Goal: Information Seeking & Learning: Learn about a topic

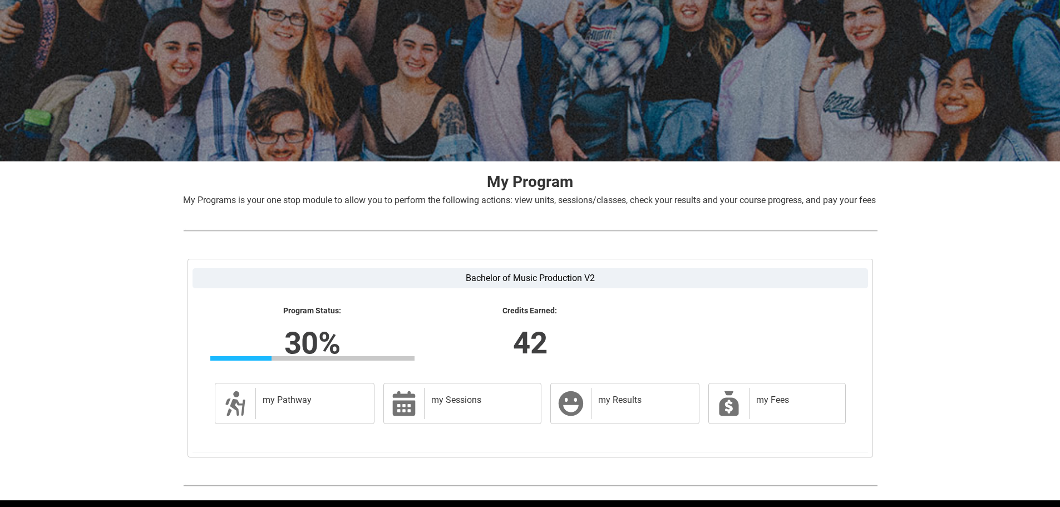
scroll to position [113, 0]
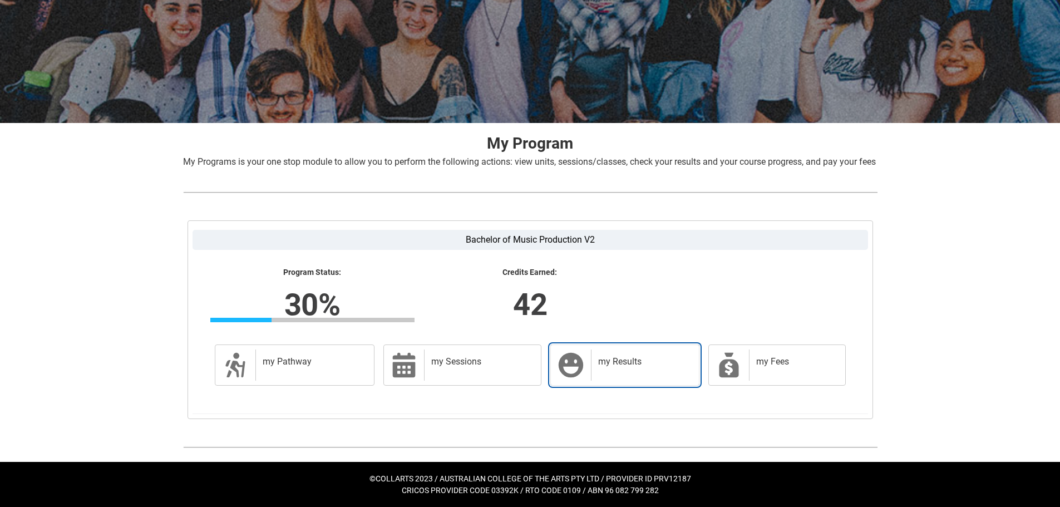
click at [637, 361] on h2 "my Results" at bounding box center [642, 361] width 89 height 11
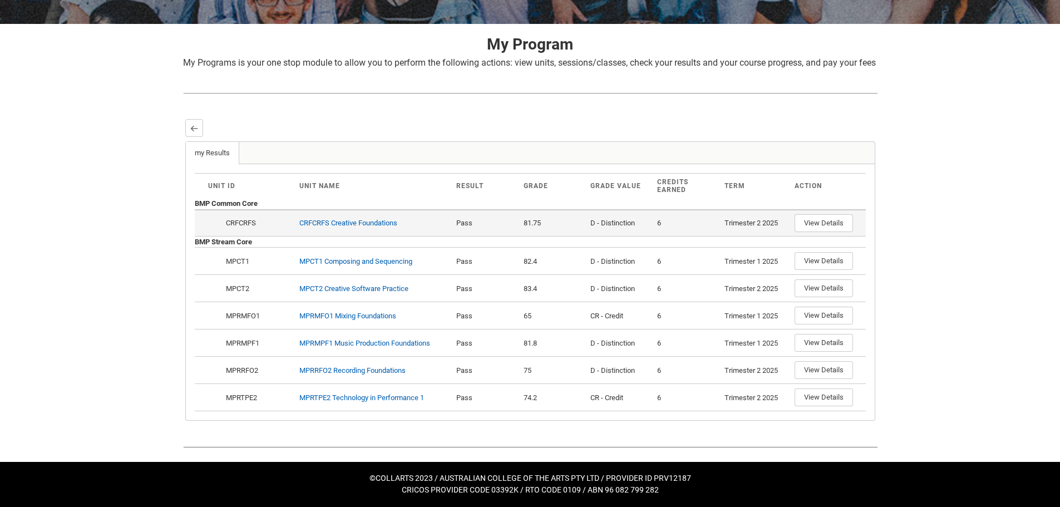
scroll to position [212, 0]
click at [837, 221] on button "View Details" at bounding box center [823, 223] width 58 height 18
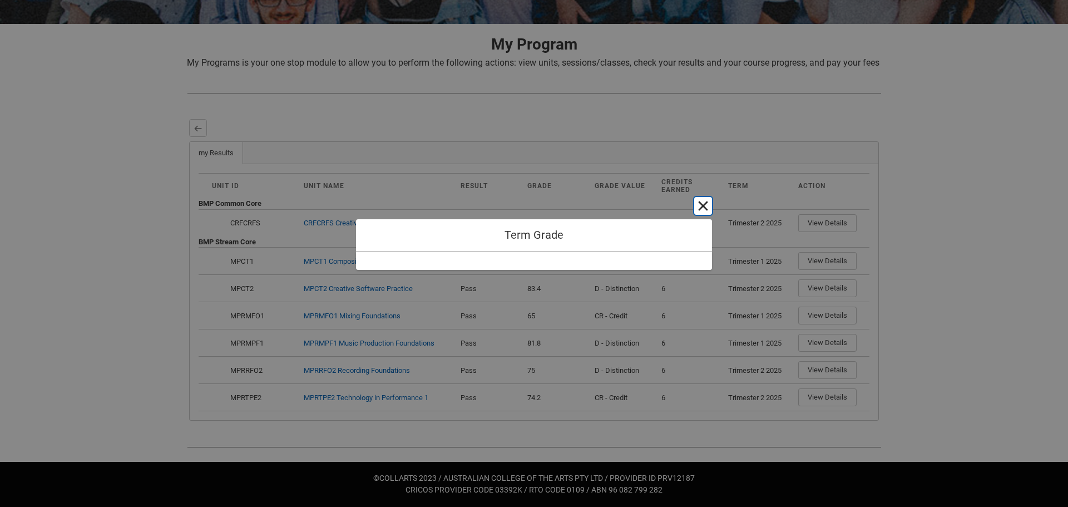
click at [703, 205] on button "Cancel and close" at bounding box center [703, 206] width 18 height 18
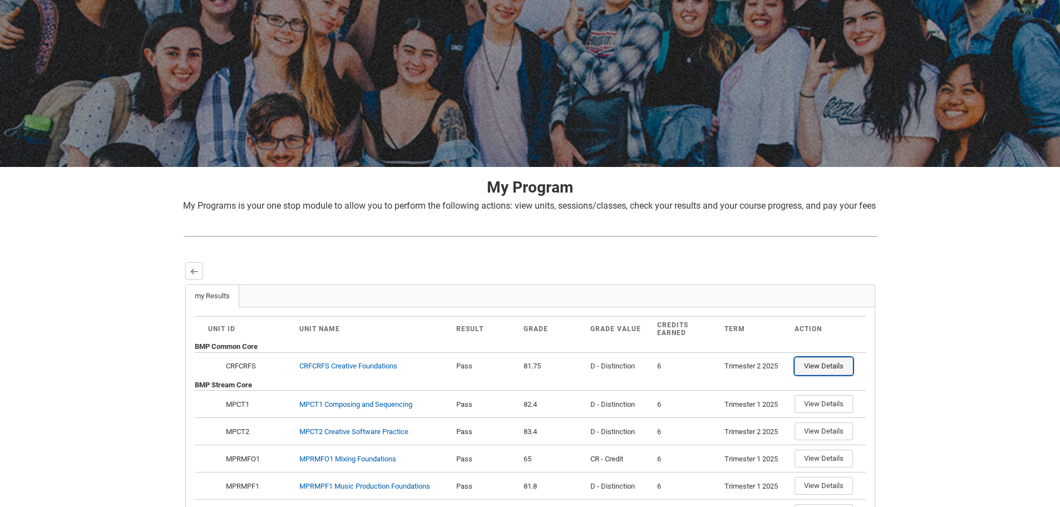
scroll to position [0, 0]
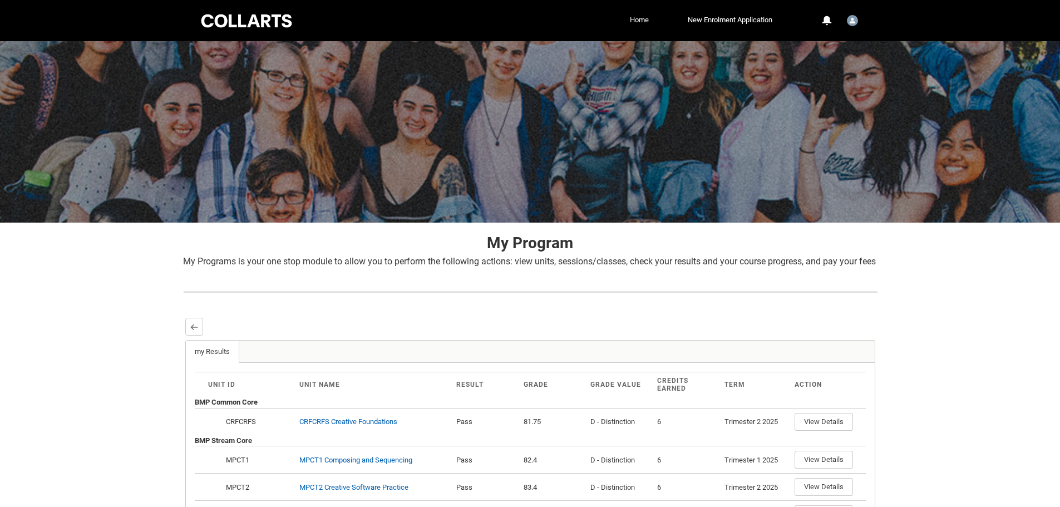
click at [639, 19] on link "Home" at bounding box center [639, 20] width 24 height 17
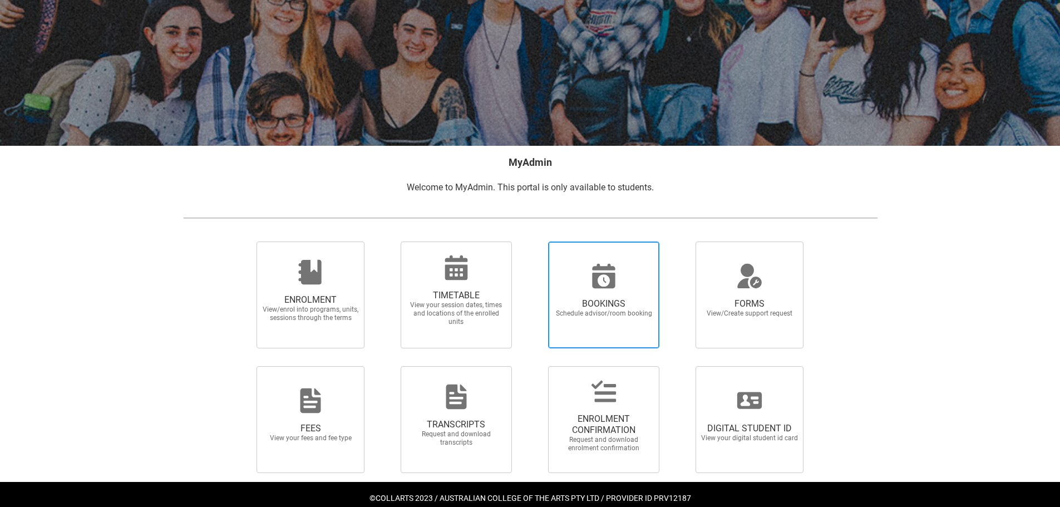
scroll to position [97, 0]
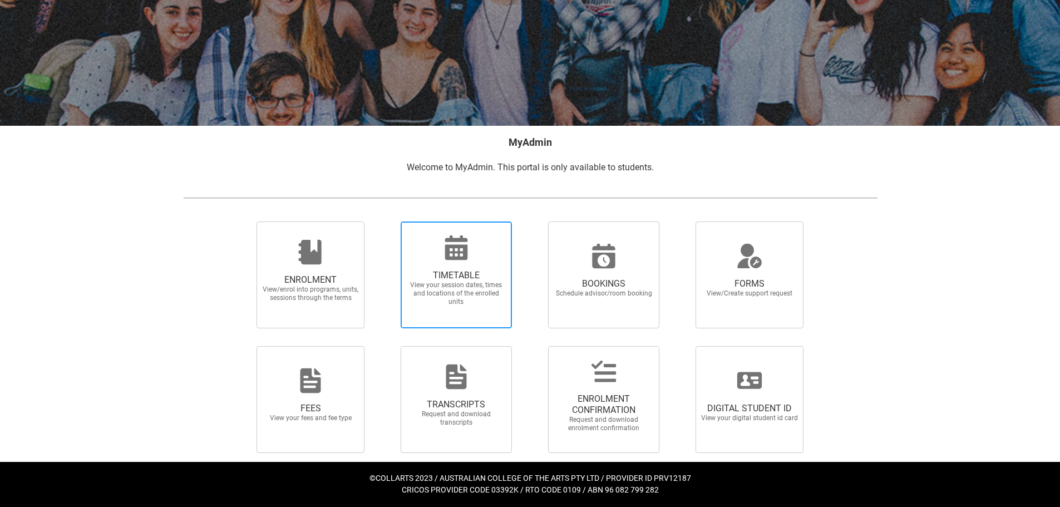
click at [457, 285] on span "View your session dates, times and locations of the enrolled units" at bounding box center [456, 293] width 98 height 25
click at [387, 221] on input "TIMETABLE View your session dates, times and locations of the enrolled units" at bounding box center [386, 221] width 1 height 1
radio input "true"
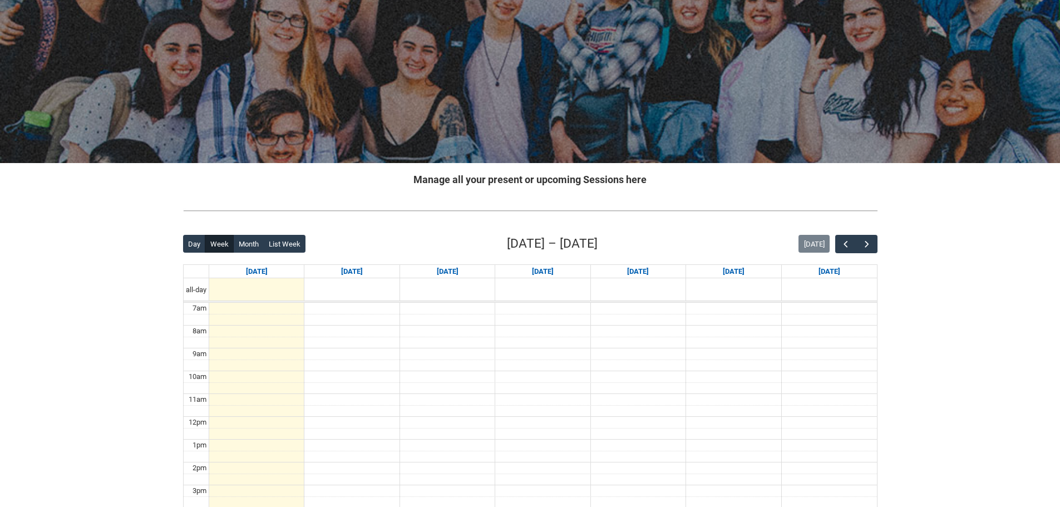
scroll to position [111, 0]
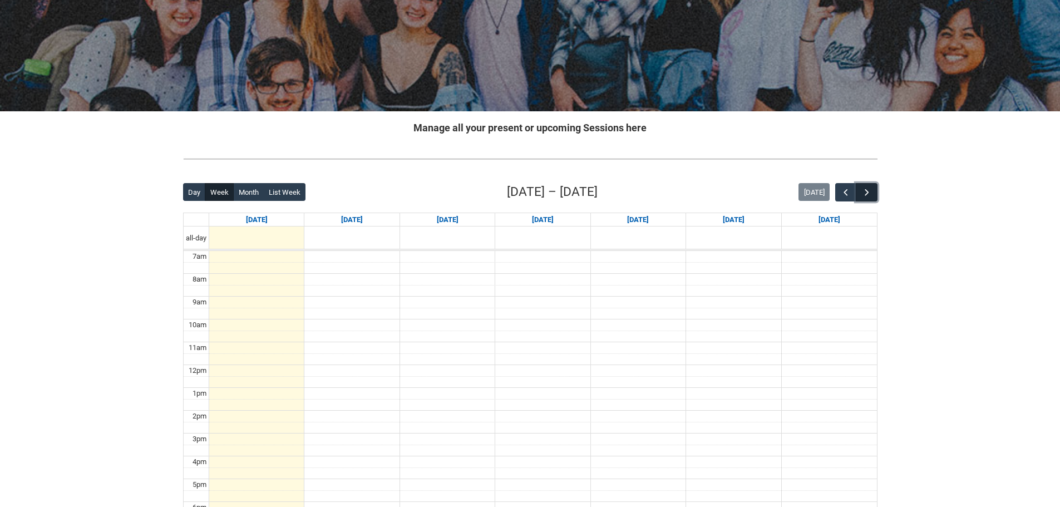
click at [864, 191] on span "button" at bounding box center [866, 192] width 11 height 11
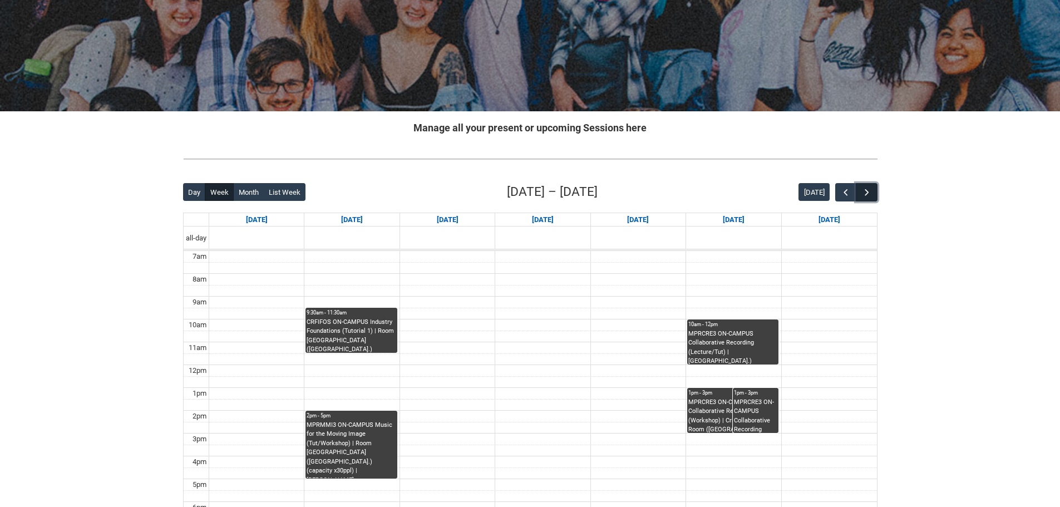
click at [863, 191] on span "button" at bounding box center [866, 192] width 11 height 11
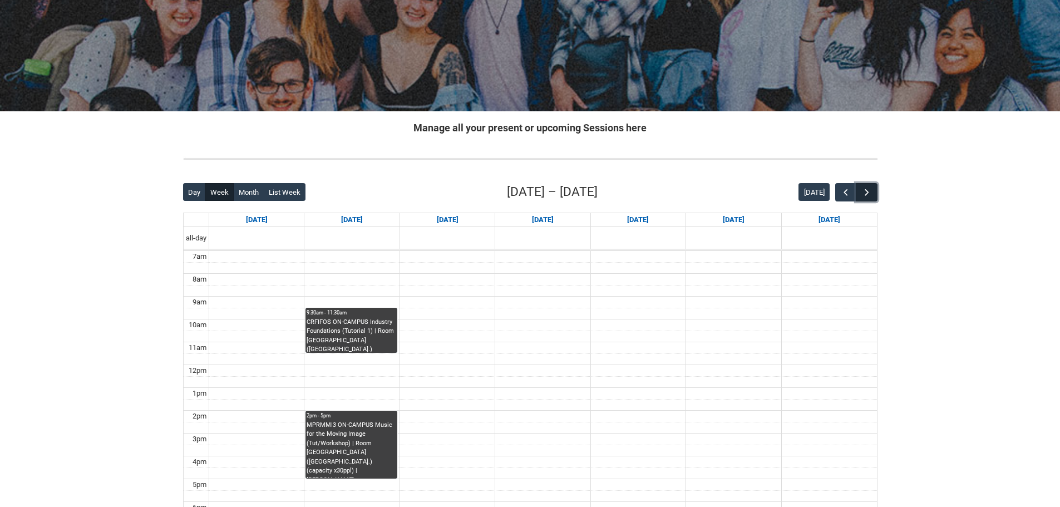
click at [863, 191] on span "button" at bounding box center [866, 192] width 11 height 11
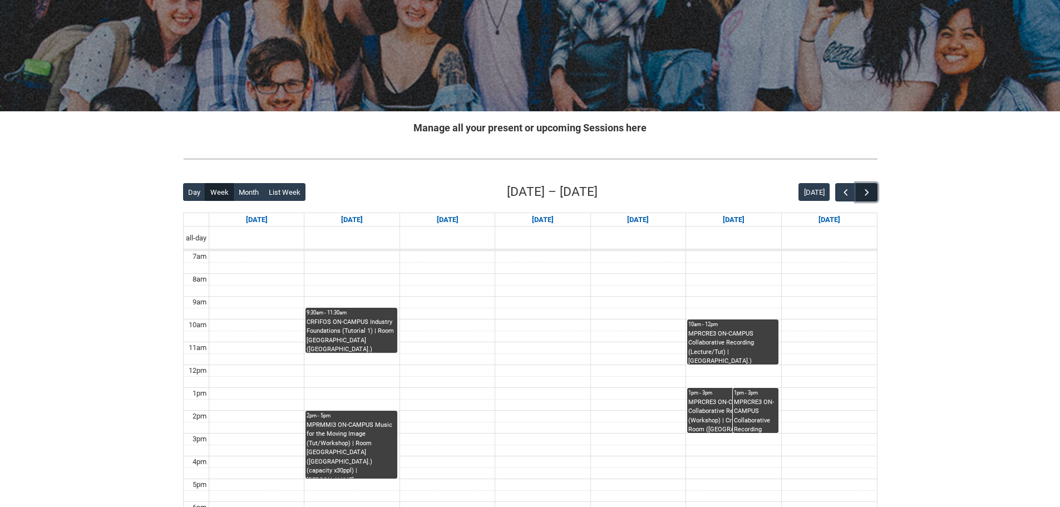
click at [863, 191] on span "button" at bounding box center [866, 192] width 11 height 11
click at [841, 193] on span "button" at bounding box center [845, 192] width 11 height 11
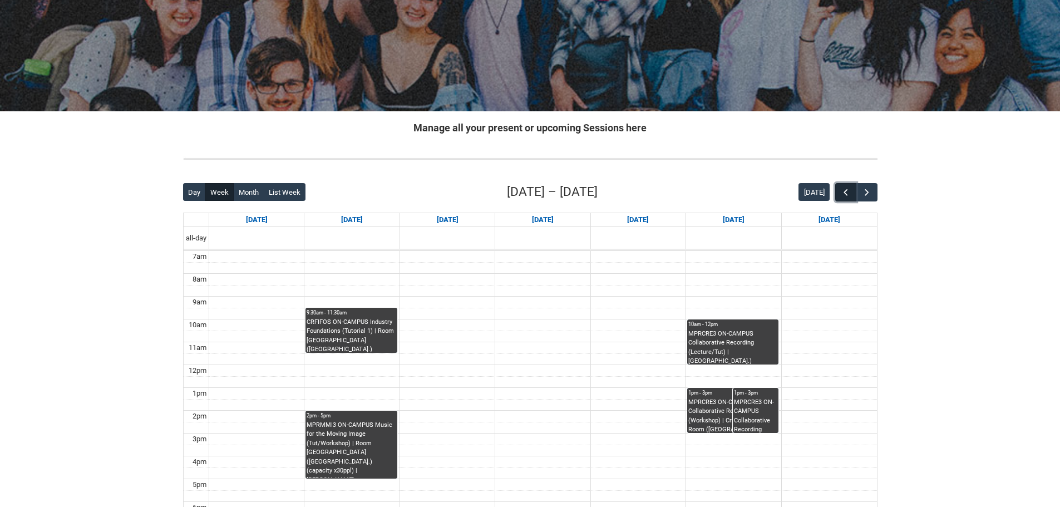
click at [841, 192] on span "button" at bounding box center [845, 192] width 11 height 11
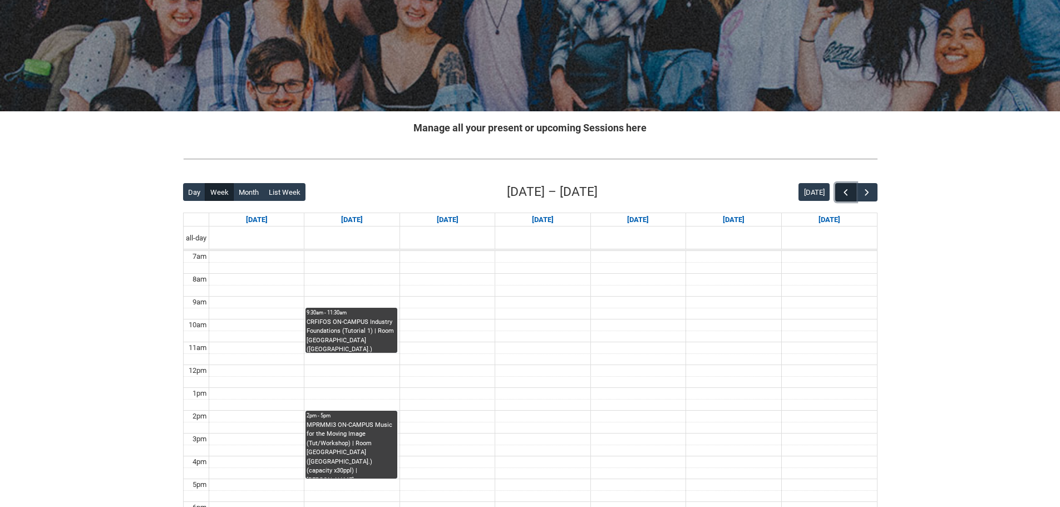
click at [841, 192] on span "button" at bounding box center [845, 192] width 11 height 11
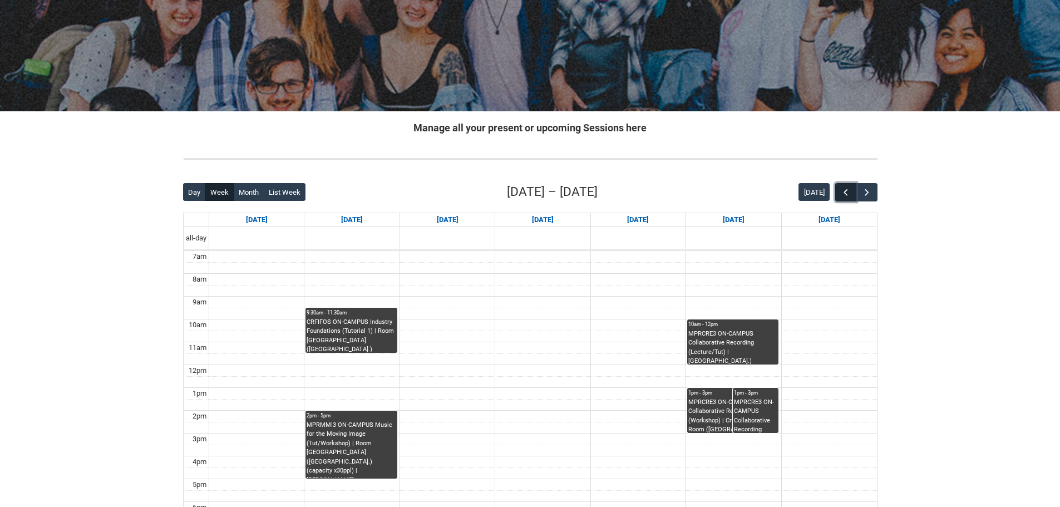
click at [841, 192] on span "button" at bounding box center [845, 192] width 11 height 11
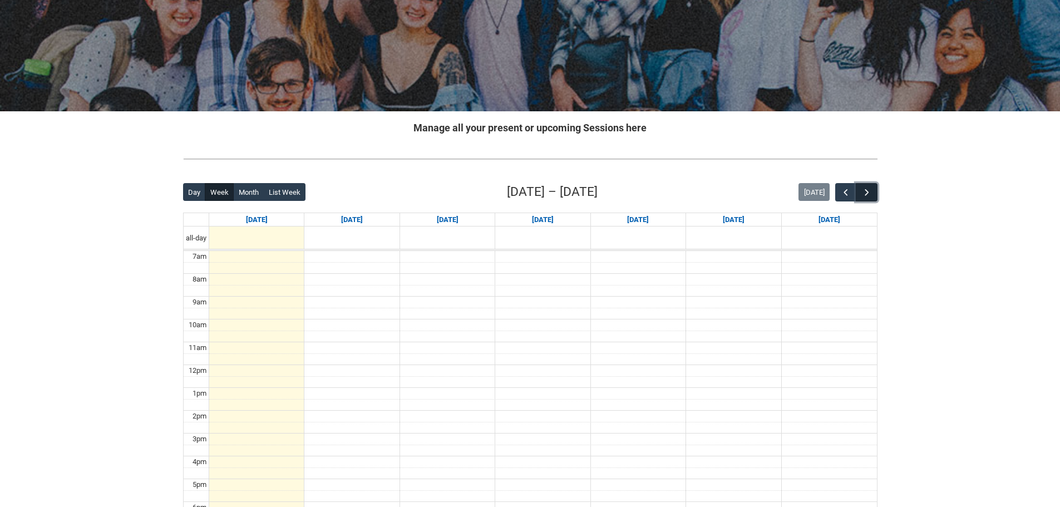
click at [865, 190] on span "button" at bounding box center [866, 192] width 11 height 11
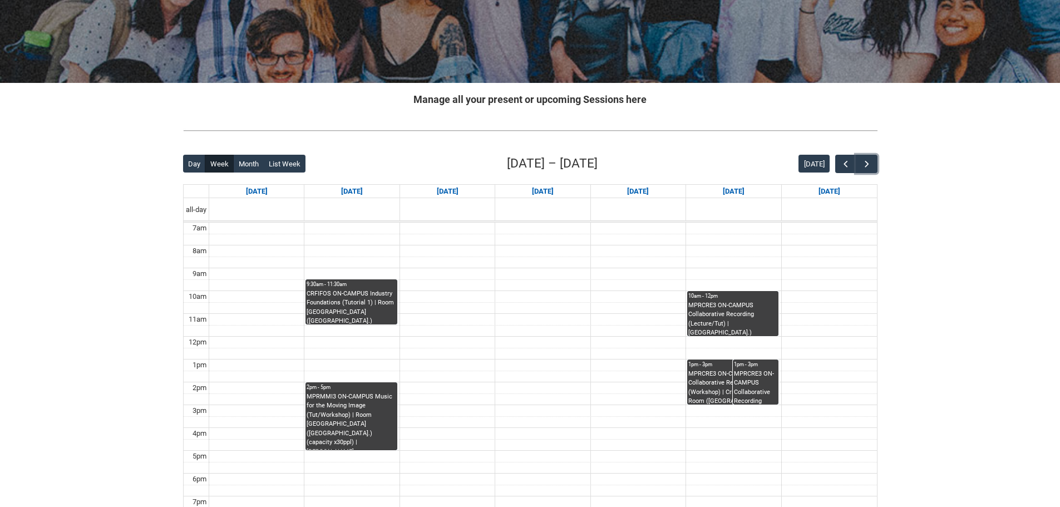
scroll to position [167, 0]
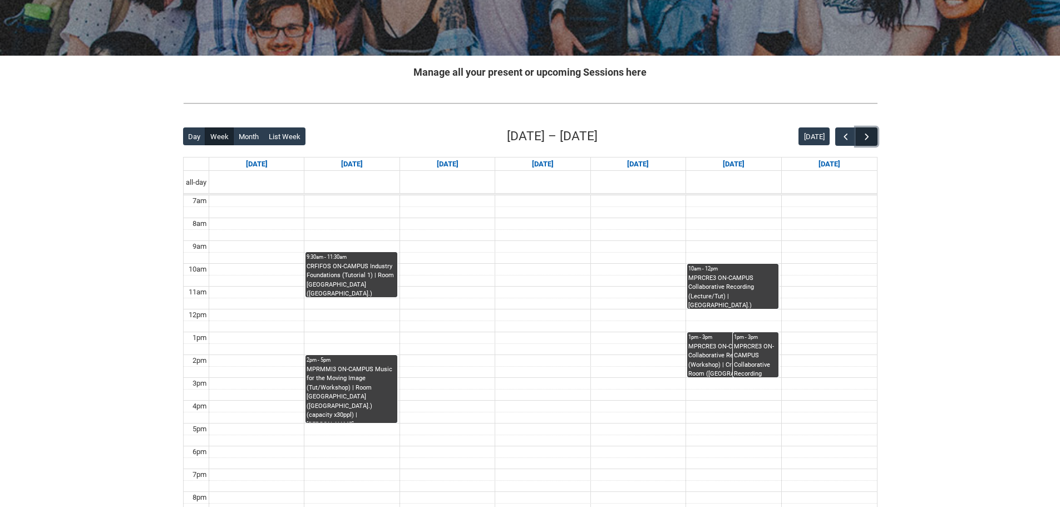
click at [866, 136] on span "button" at bounding box center [866, 136] width 11 height 11
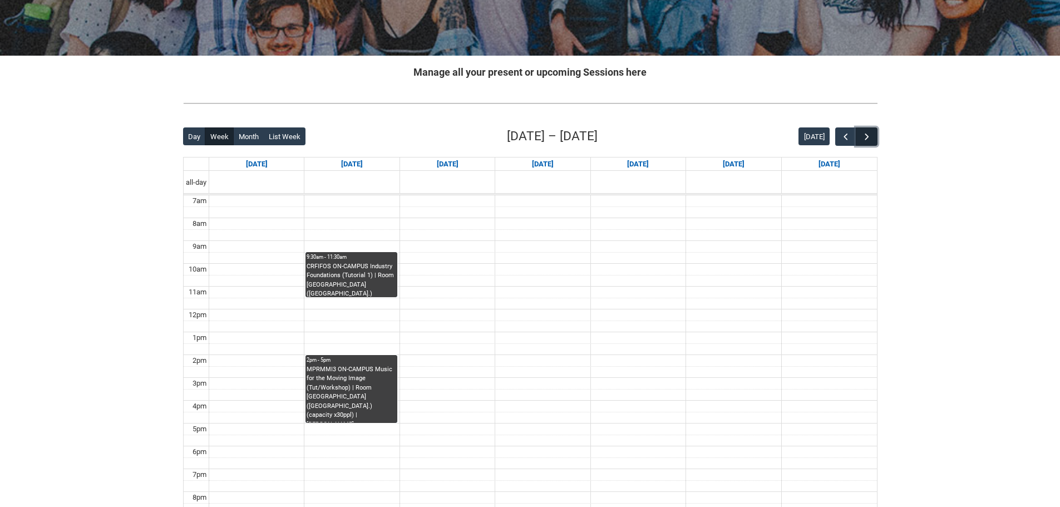
click at [867, 135] on span "button" at bounding box center [866, 136] width 11 height 11
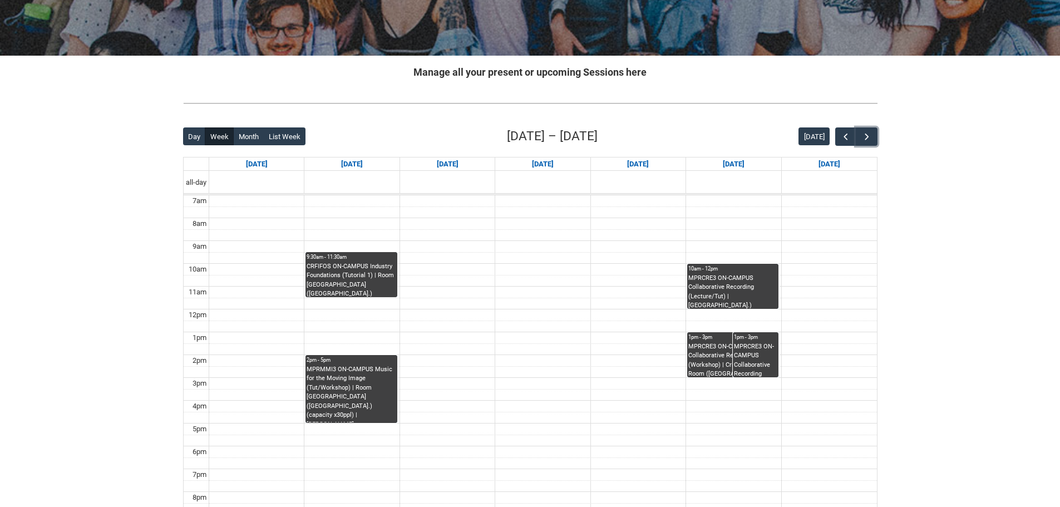
click at [367, 283] on div "CRFIFOS ON-CAMPUS Industry Foundations (Tutorial 1) | Room [GEOGRAPHIC_DATA] ([…" at bounding box center [351, 279] width 89 height 35
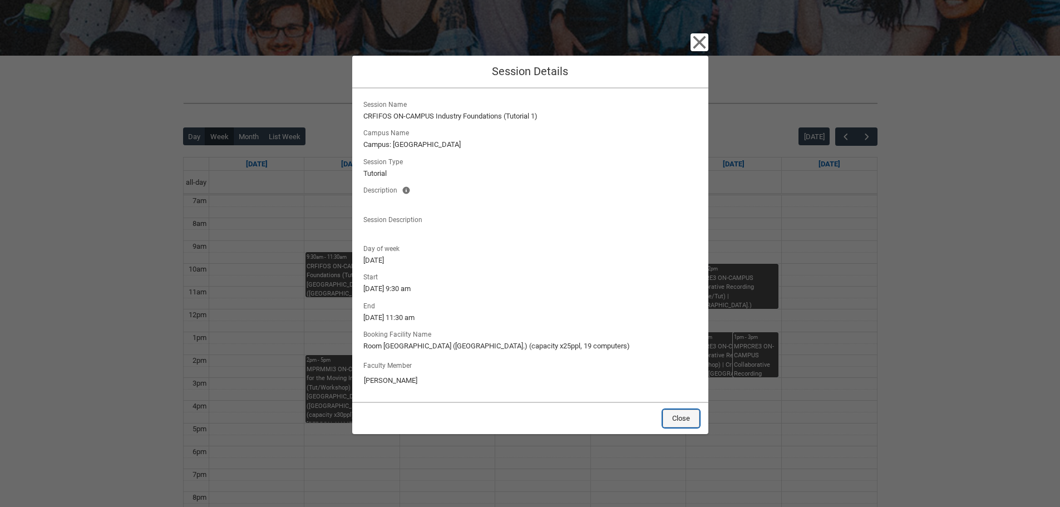
click at [690, 416] on button "Close" at bounding box center [681, 418] width 37 height 18
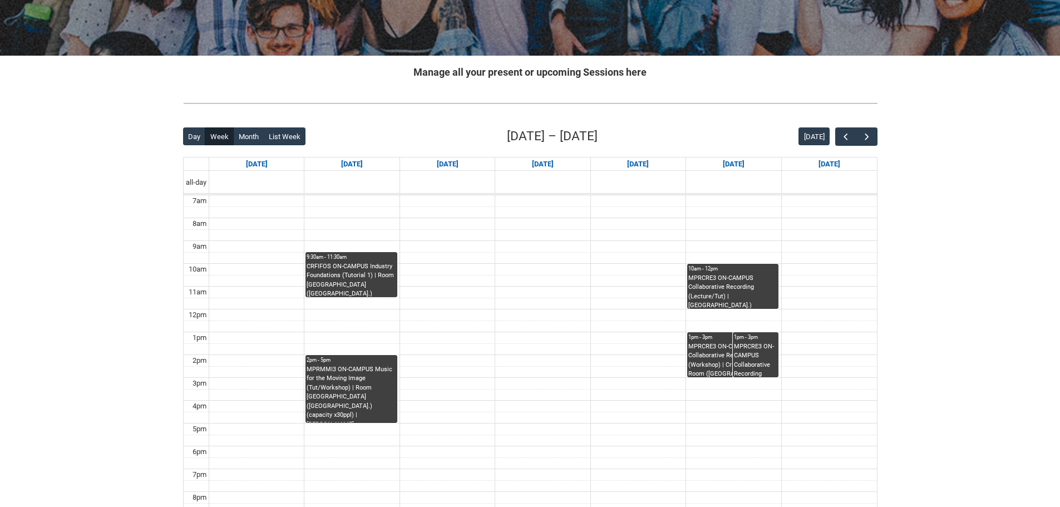
click at [731, 285] on div "MPRCRE3 ON-CAMPUS Collaborative Recording (Lecture/Tut) | [GEOGRAPHIC_DATA].) (…" at bounding box center [732, 291] width 89 height 35
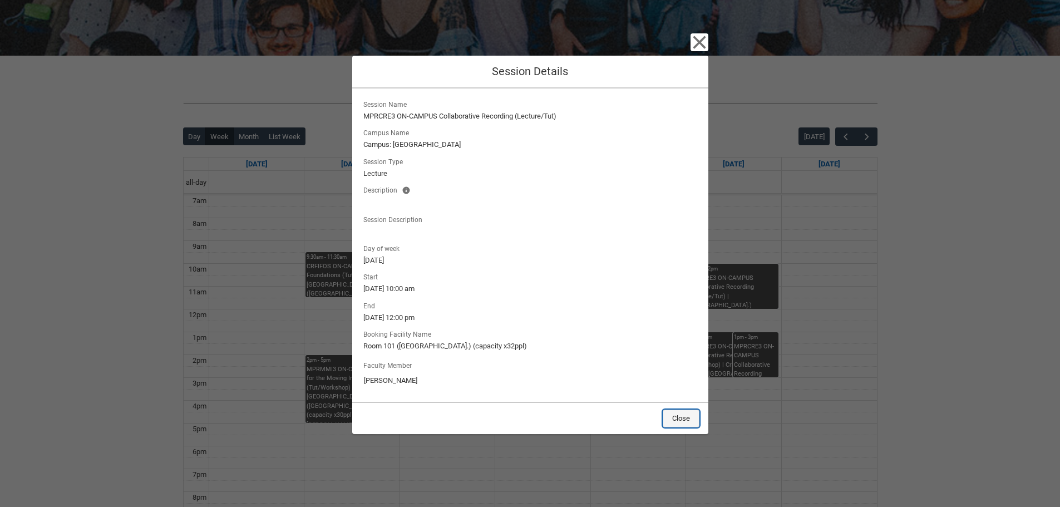
click at [678, 418] on button "Close" at bounding box center [681, 418] width 37 height 18
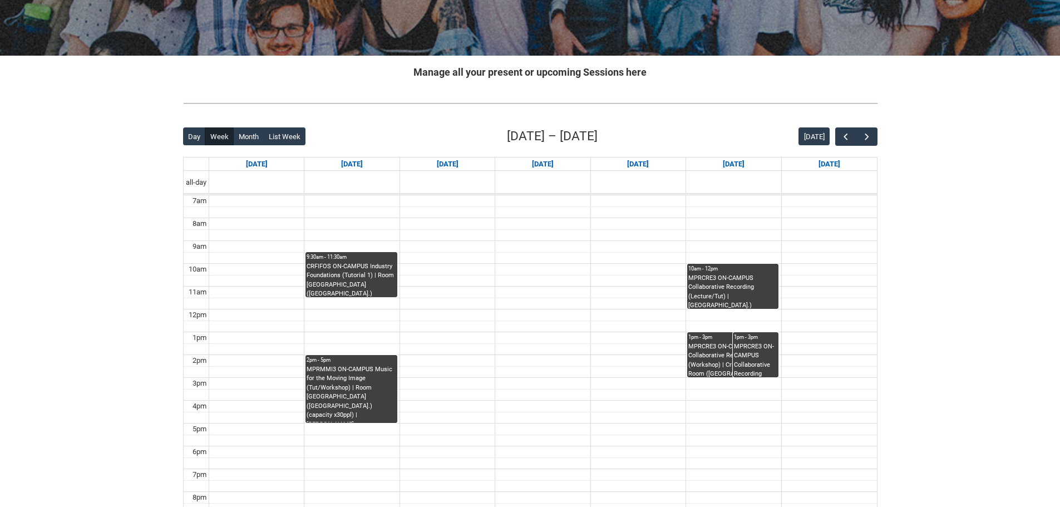
click at [704, 356] on div "MPRCRE3 ON-CAMPUS Collaborative Recording (Workshop) | Critical Listening Room …" at bounding box center [732, 359] width 89 height 35
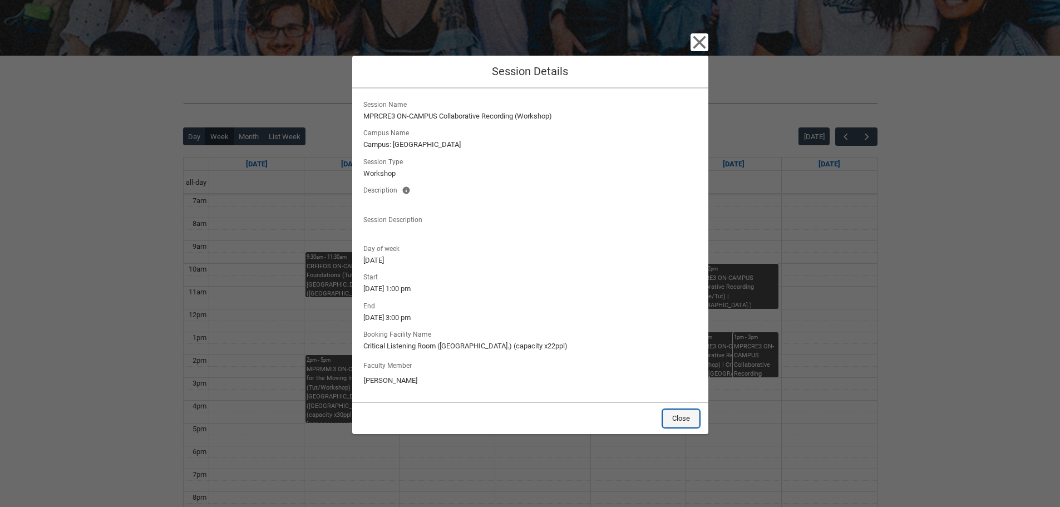
click at [673, 416] on button "Close" at bounding box center [681, 418] width 37 height 18
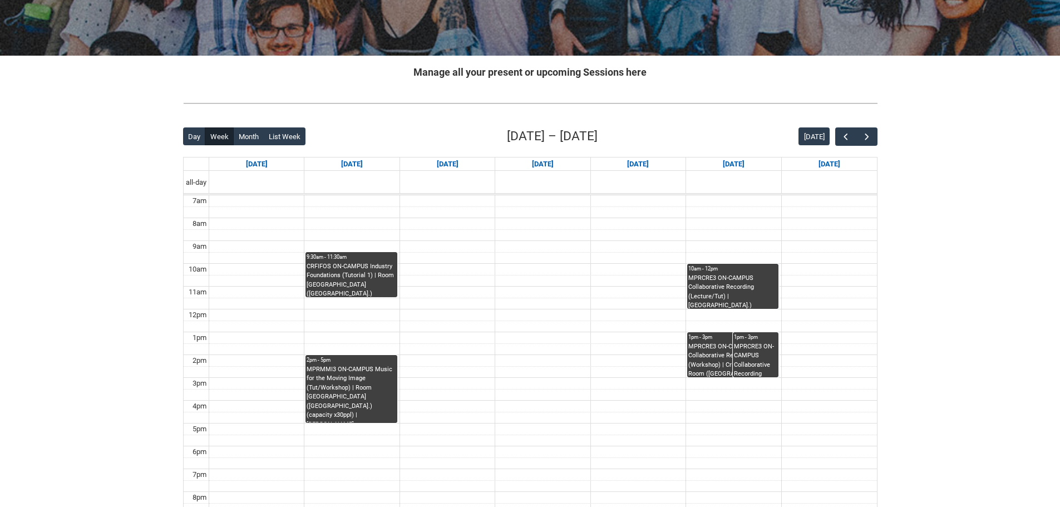
click at [351, 391] on div "MPRMMI3 ON-CAMPUS Music for the Moving Image (Tut/Workshop) | Room [GEOGRAPHIC_…" at bounding box center [351, 394] width 89 height 58
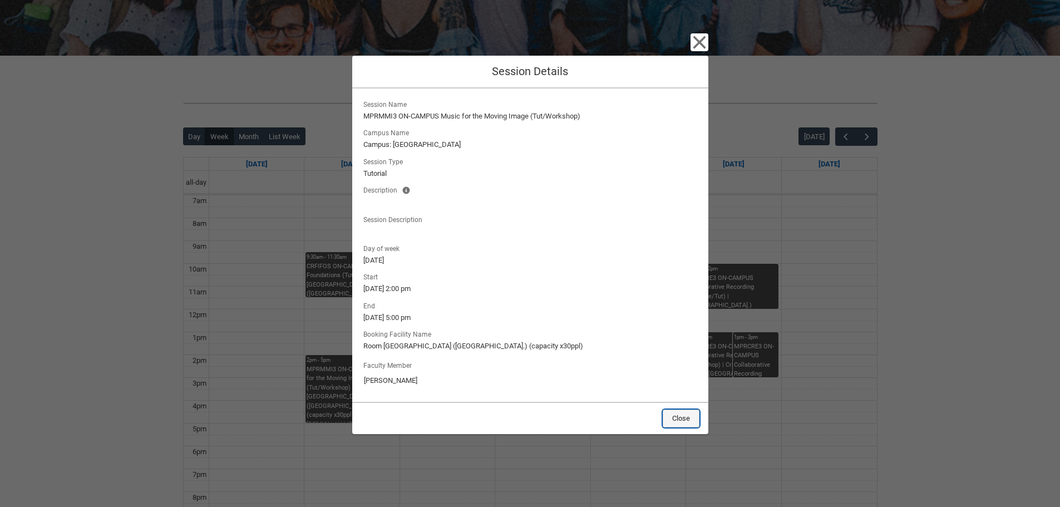
click at [678, 417] on button "Close" at bounding box center [681, 418] width 37 height 18
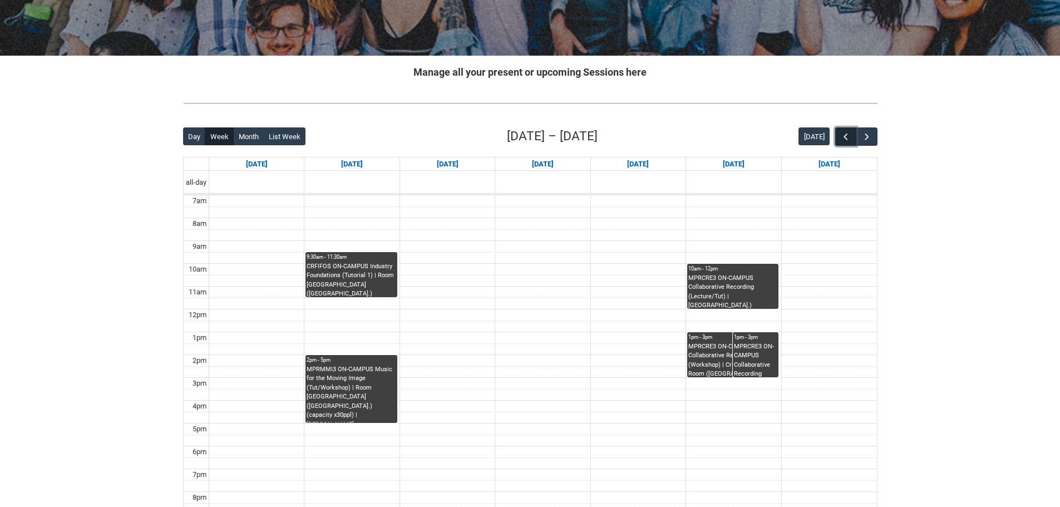
click at [841, 135] on span "button" at bounding box center [845, 136] width 11 height 11
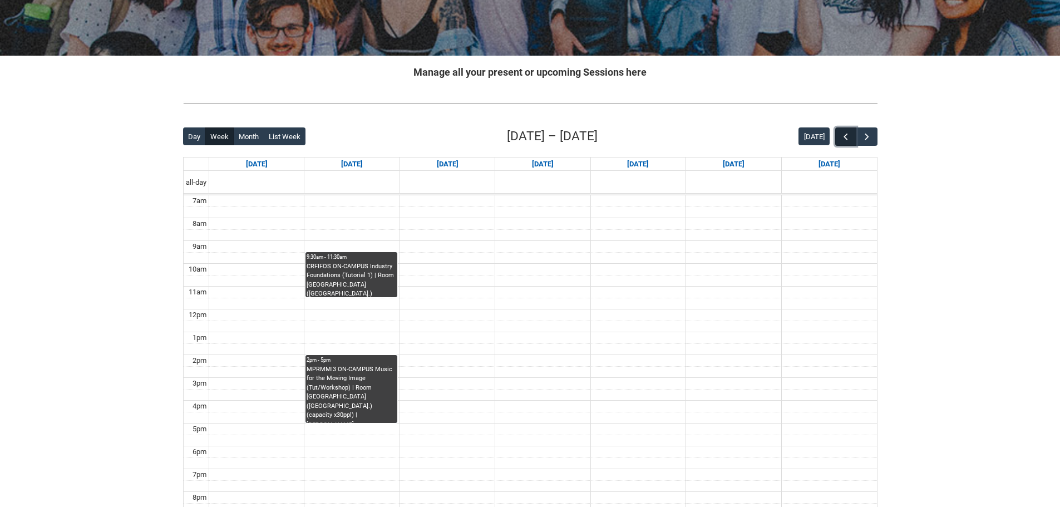
click at [841, 135] on span "button" at bounding box center [845, 136] width 11 height 11
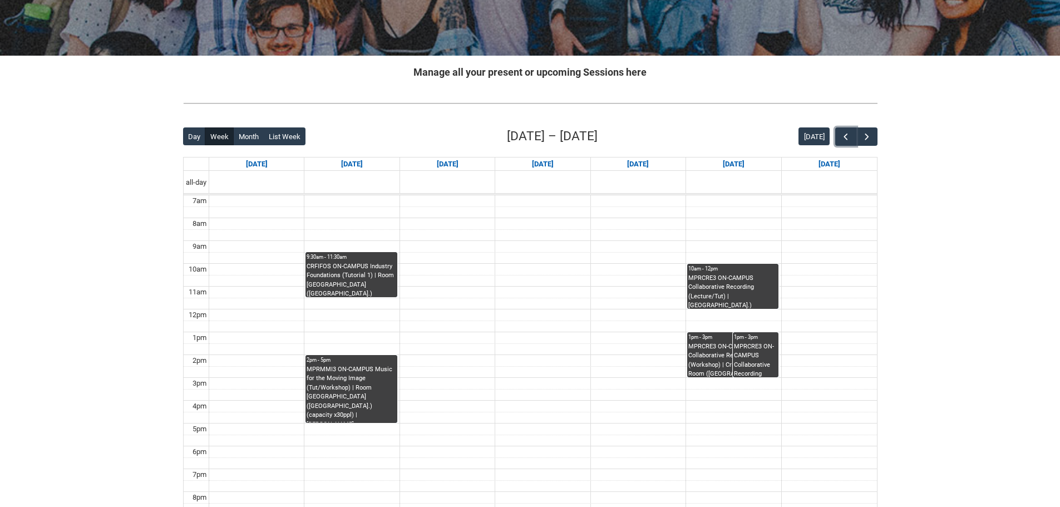
click at [358, 281] on div "CRFIFOS ON-CAMPUS Industry Foundations (Tutorial 1) | Room [GEOGRAPHIC_DATA] ([…" at bounding box center [351, 279] width 89 height 35
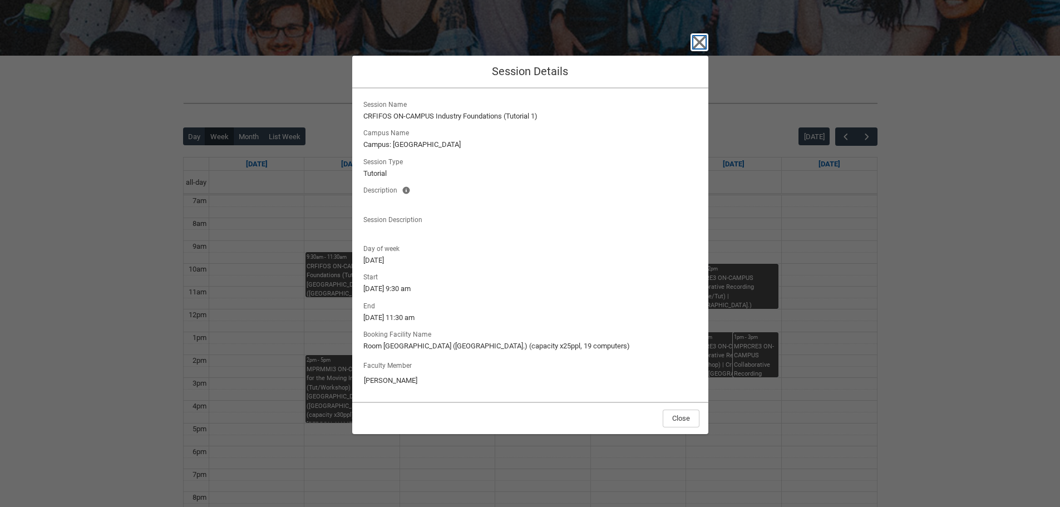
click at [698, 37] on icon "button" at bounding box center [699, 42] width 18 height 18
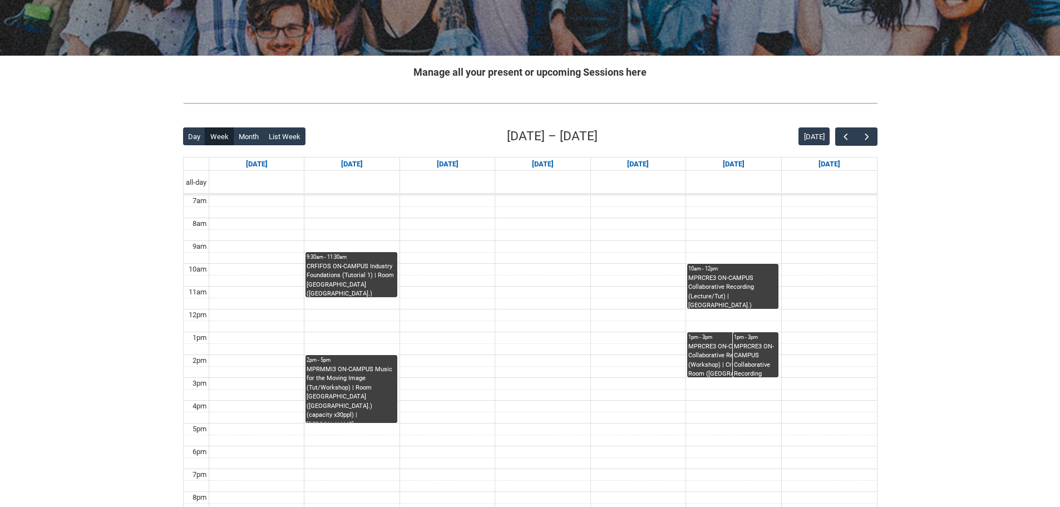
click at [353, 388] on div "MPRMMI3 ON-CAMPUS Music for the Moving Image (Tut/Workshop) | Room [GEOGRAPHIC_…" at bounding box center [351, 394] width 89 height 58
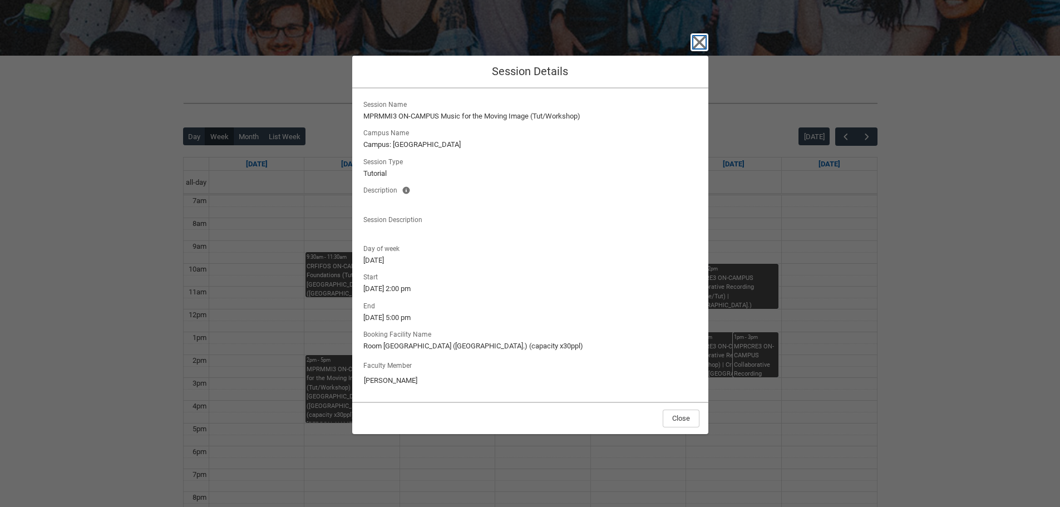
click at [697, 42] on icon "button" at bounding box center [699, 42] width 18 height 18
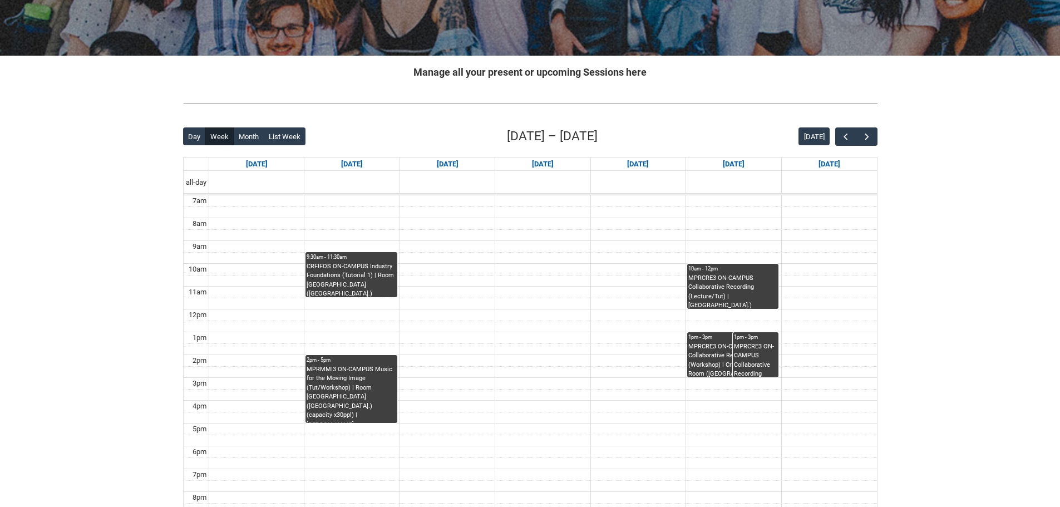
click at [726, 294] on div "MPRCRE3 ON-CAMPUS Collaborative Recording (Lecture/Tut) | [GEOGRAPHIC_DATA].) (…" at bounding box center [732, 291] width 89 height 35
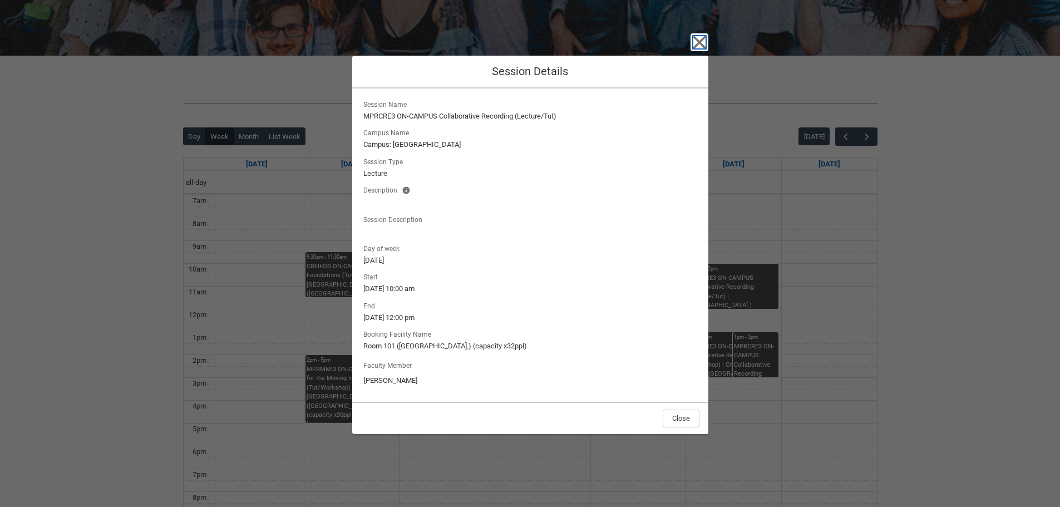
click at [696, 38] on icon "button" at bounding box center [699, 42] width 13 height 13
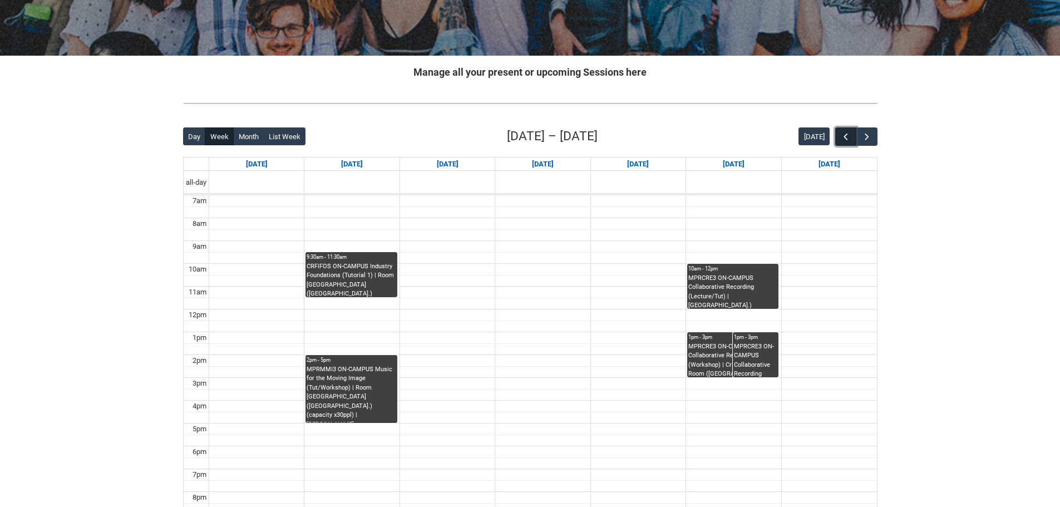
click at [842, 130] on button "button" at bounding box center [845, 136] width 21 height 18
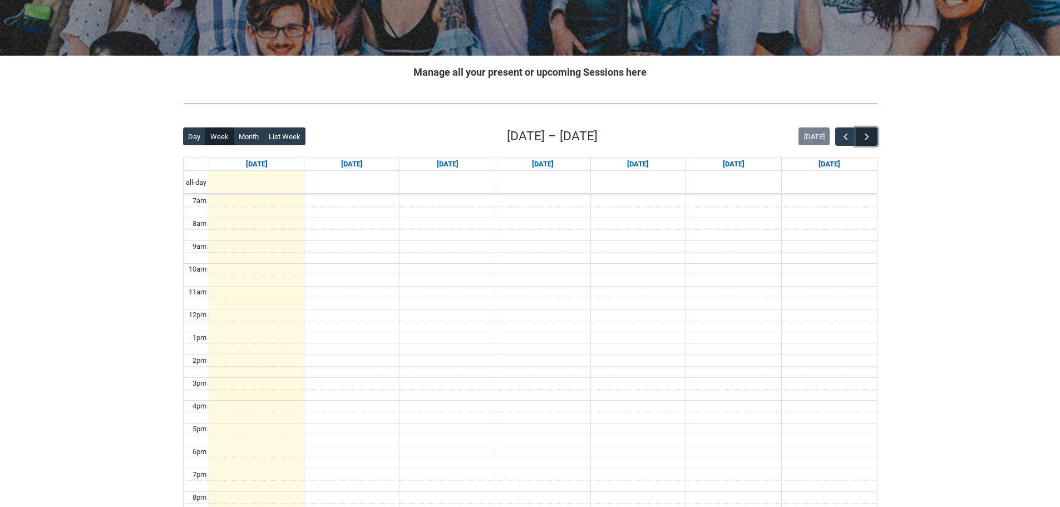
click at [867, 136] on span "button" at bounding box center [866, 136] width 11 height 11
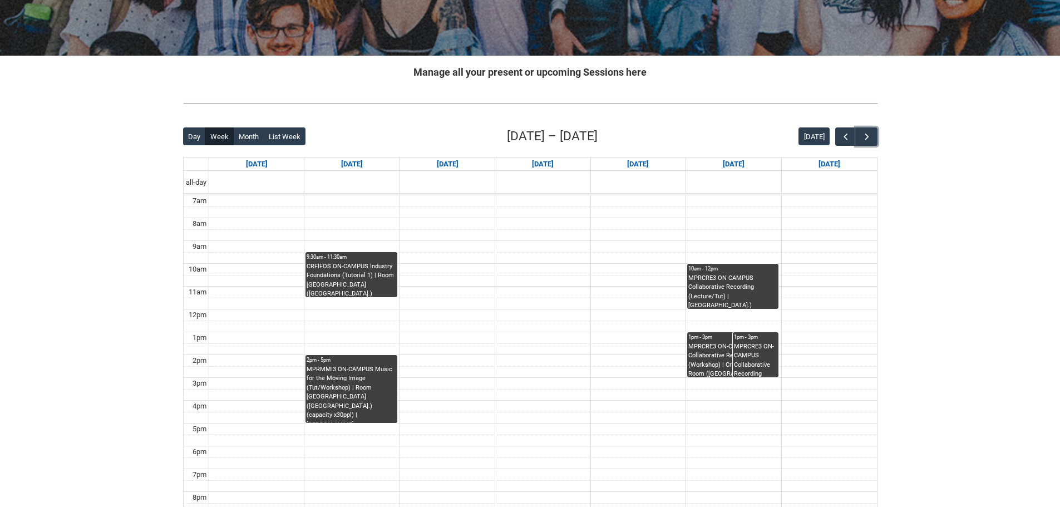
click at [360, 284] on div "CRFIFOS ON-CAMPUS Industry Foundations (Tutorial 1) | Room [GEOGRAPHIC_DATA] ([…" at bounding box center [351, 279] width 89 height 35
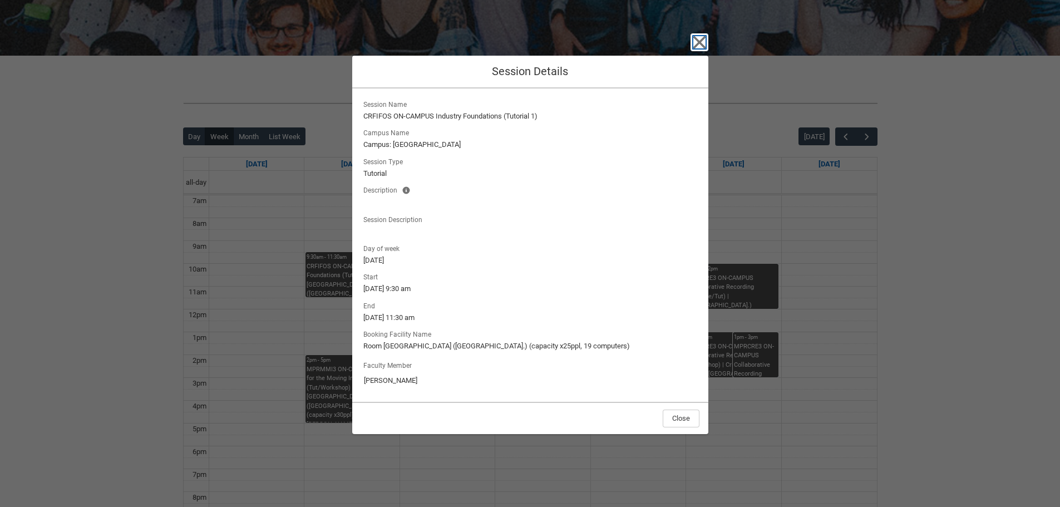
click at [695, 34] on icon "button" at bounding box center [699, 42] width 18 height 18
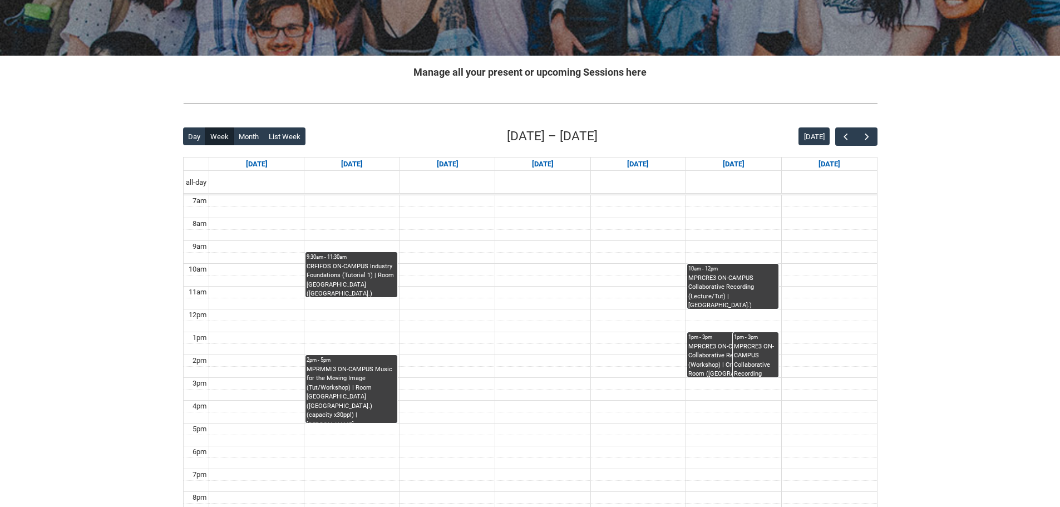
click at [352, 396] on div "MPRMMI3 ON-CAMPUS Music for the Moving Image (Tut/Workshop) | Room [GEOGRAPHIC_…" at bounding box center [351, 394] width 89 height 58
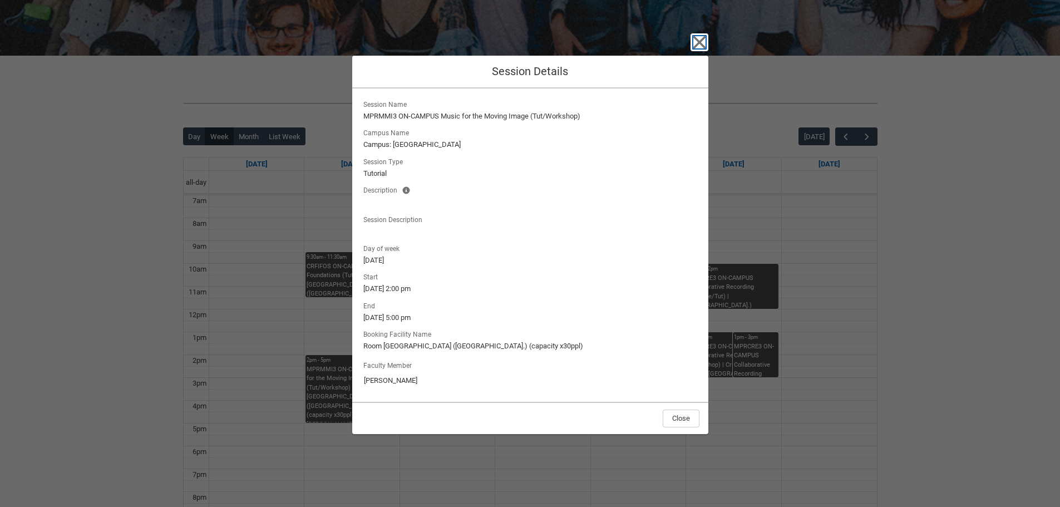
click at [699, 39] on icon "button" at bounding box center [699, 42] width 18 height 18
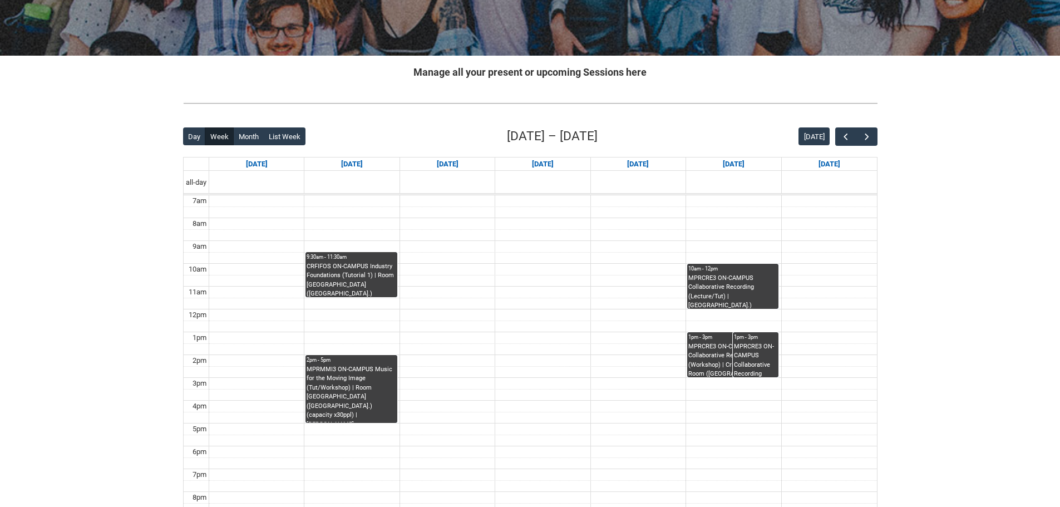
click at [689, 357] on div "MPRCRE3 ON-CAMPUS Collaborative Recording (Workshop) | Critical Listening Room …" at bounding box center [732, 359] width 89 height 35
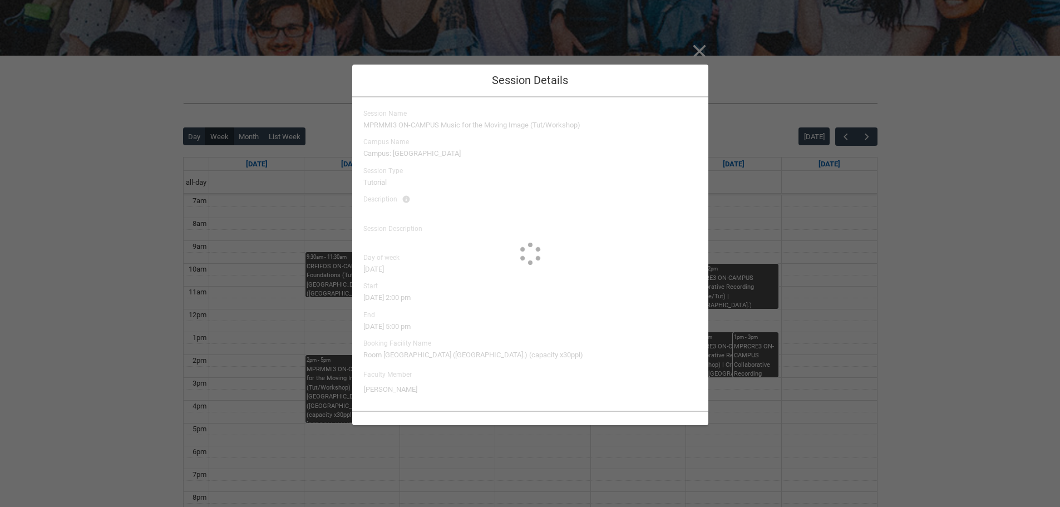
type input "[PERSON_NAME]"
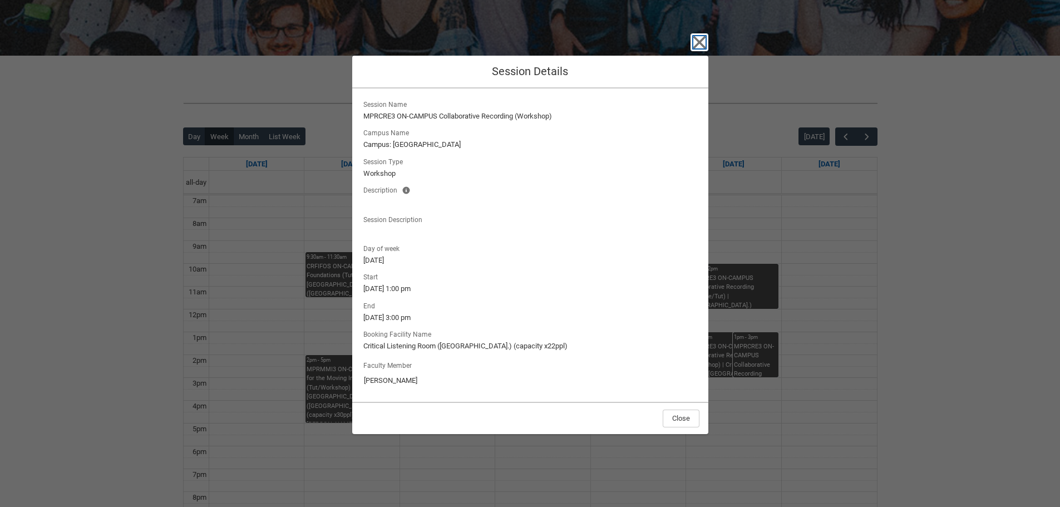
click at [694, 36] on icon "button" at bounding box center [699, 42] width 13 height 13
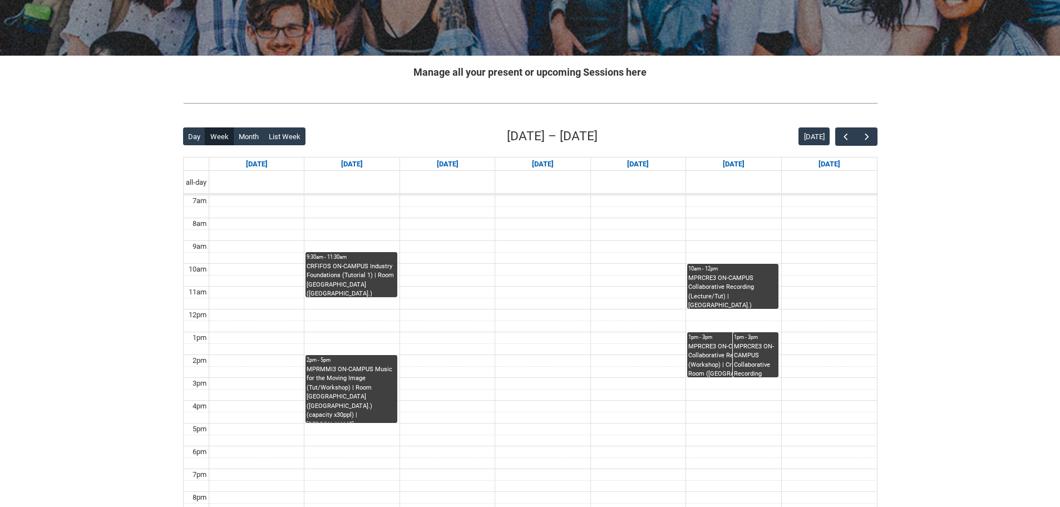
click at [749, 348] on div "MPRCRE3 ON-CAMPUS Collaborative Recording (Workshop) | [GEOGRAPHIC_DATA] ([GEOG…" at bounding box center [755, 359] width 43 height 35
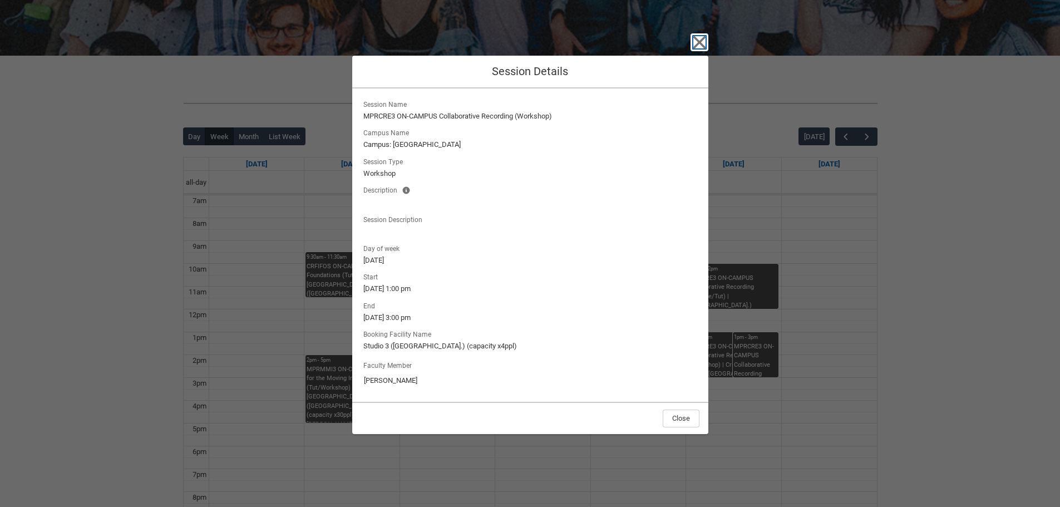
click at [696, 40] on icon "button" at bounding box center [699, 42] width 13 height 13
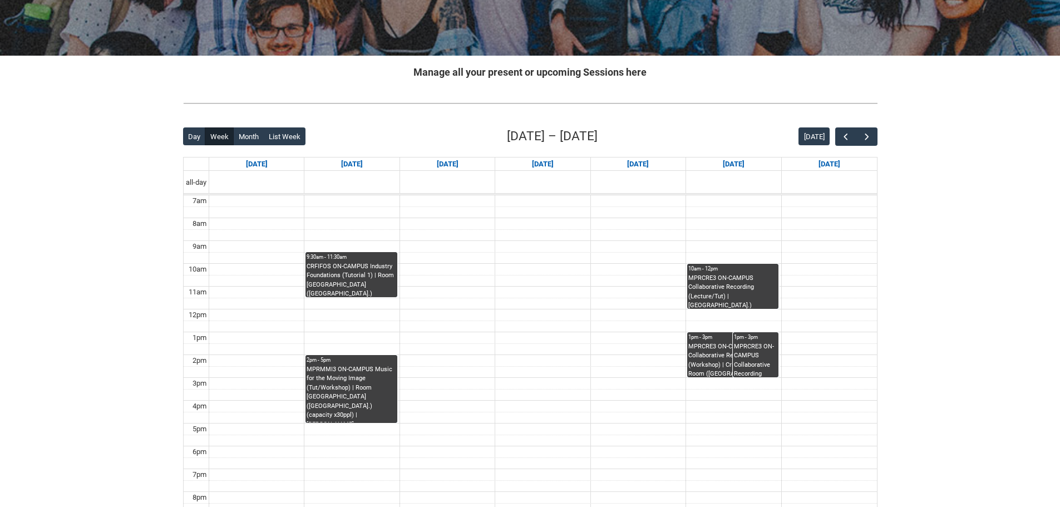
click at [709, 357] on div "MPRCRE3 ON-CAMPUS Collaborative Recording (Workshop) | Critical Listening Room …" at bounding box center [732, 359] width 89 height 35
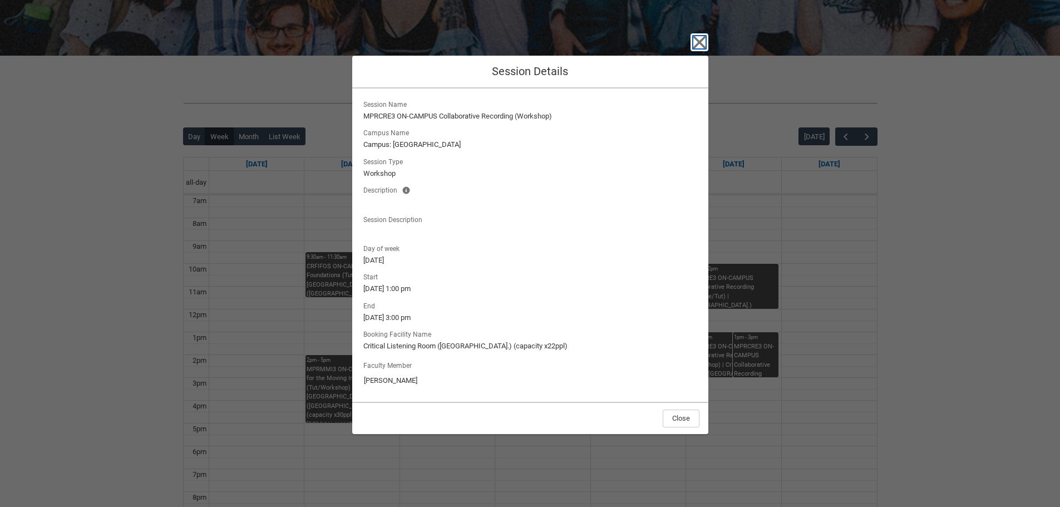
click at [694, 38] on icon "button" at bounding box center [699, 42] width 13 height 13
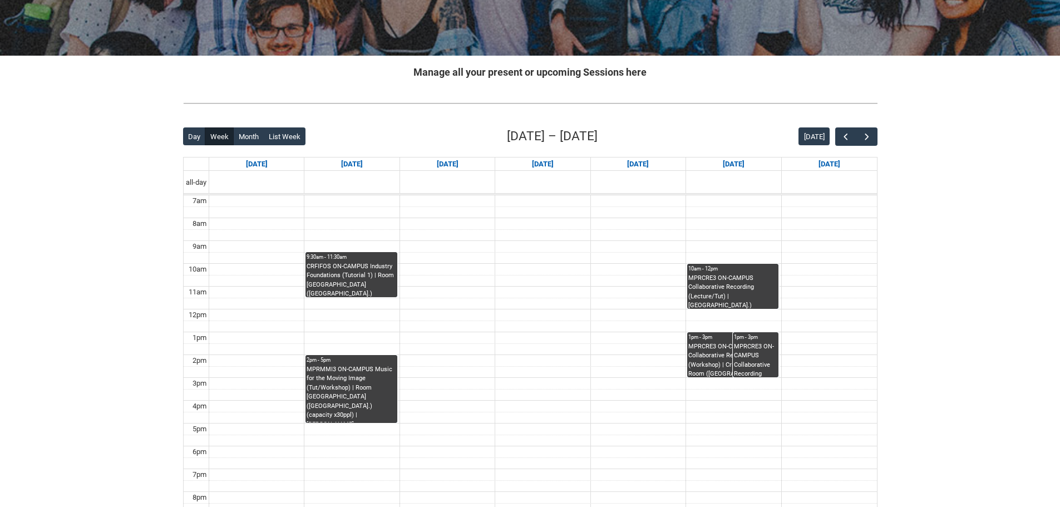
click at [753, 352] on div "MPRCRE3 ON-CAMPUS Collaborative Recording (Workshop) | [GEOGRAPHIC_DATA] ([GEOG…" at bounding box center [755, 359] width 43 height 35
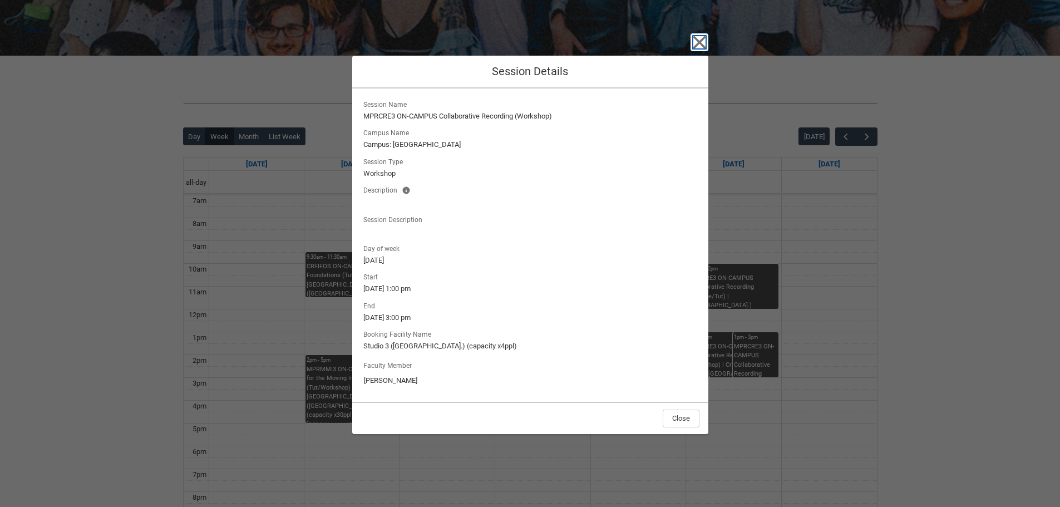
click at [697, 39] on icon "button" at bounding box center [699, 42] width 13 height 13
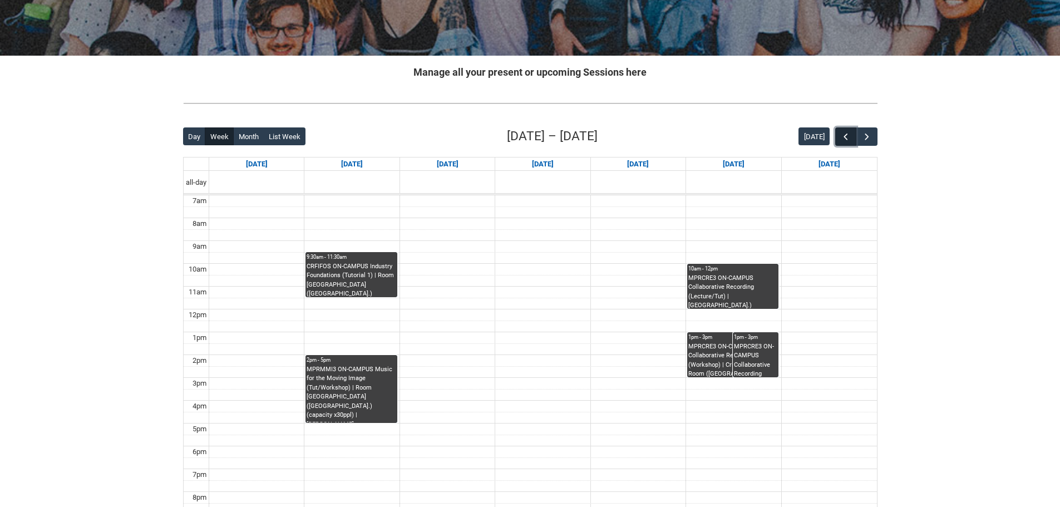
click at [841, 135] on span "button" at bounding box center [845, 136] width 11 height 11
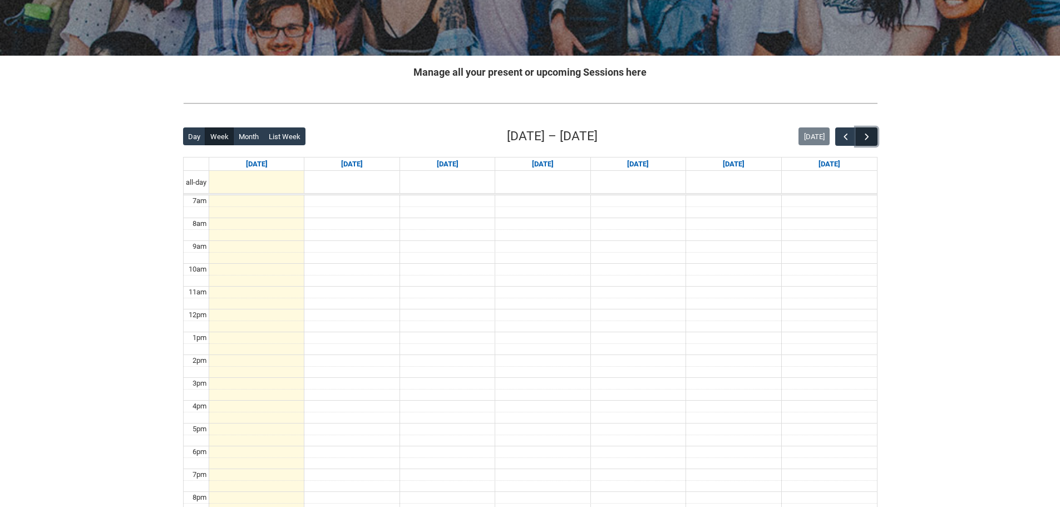
click at [864, 136] on span "button" at bounding box center [866, 136] width 11 height 11
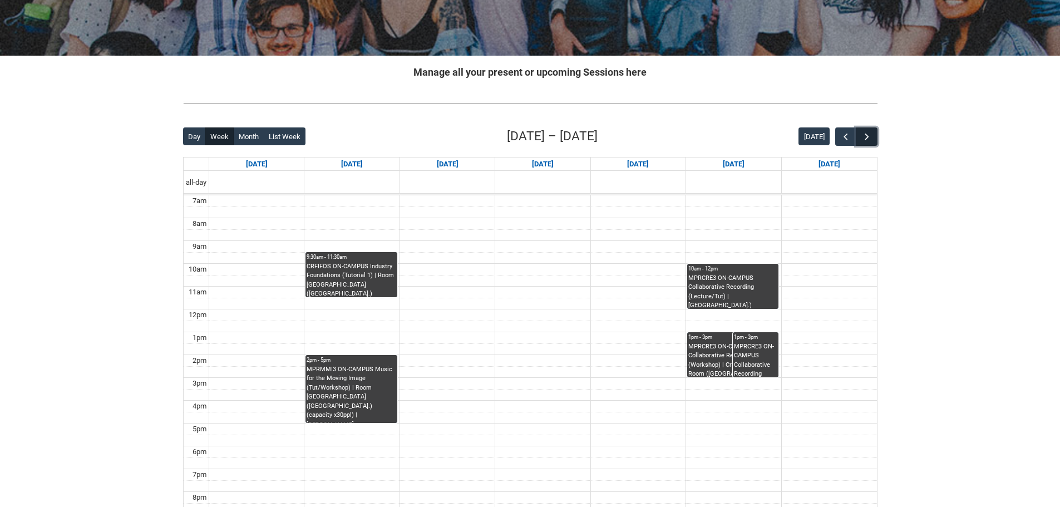
click at [864, 136] on span "button" at bounding box center [866, 136] width 11 height 11
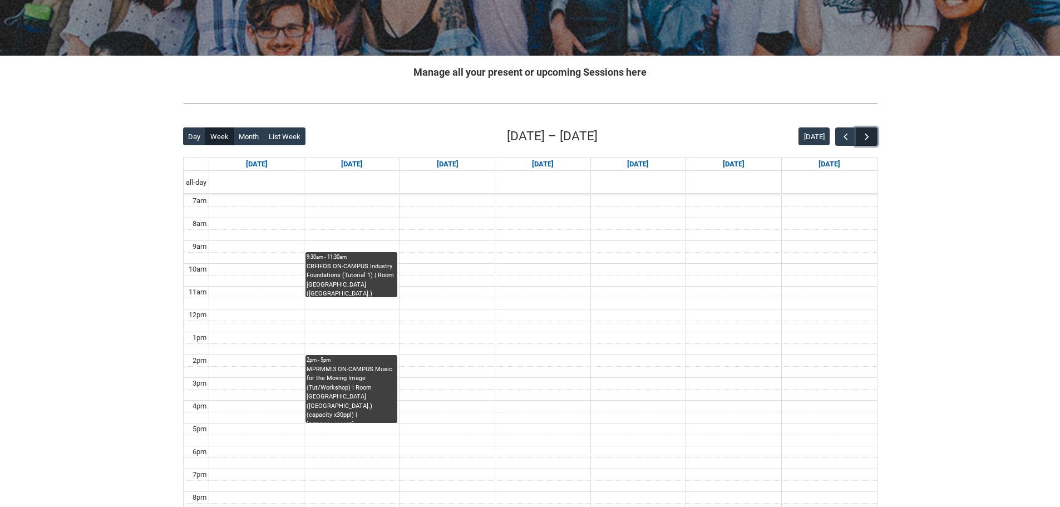
click at [864, 136] on span "button" at bounding box center [866, 136] width 11 height 11
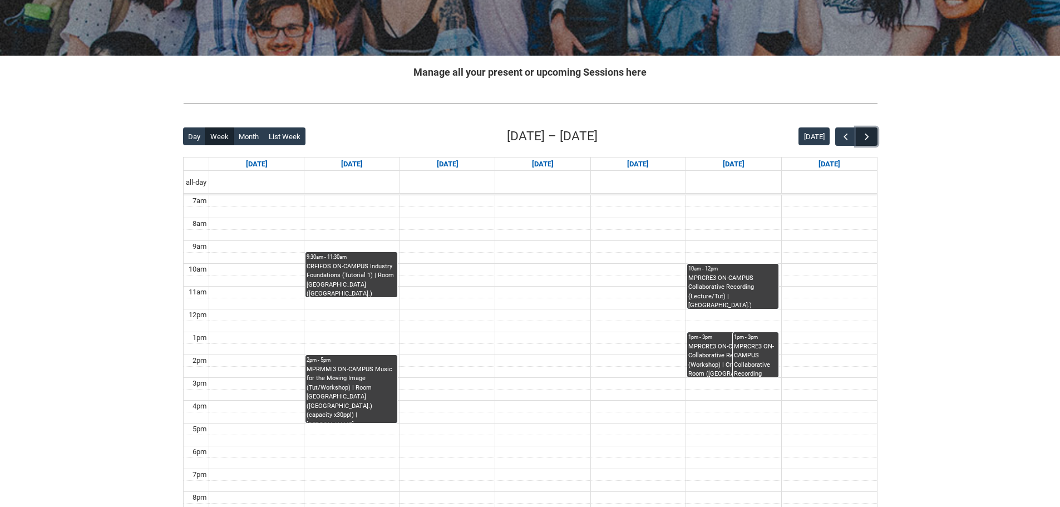
click at [864, 136] on span "button" at bounding box center [866, 136] width 11 height 11
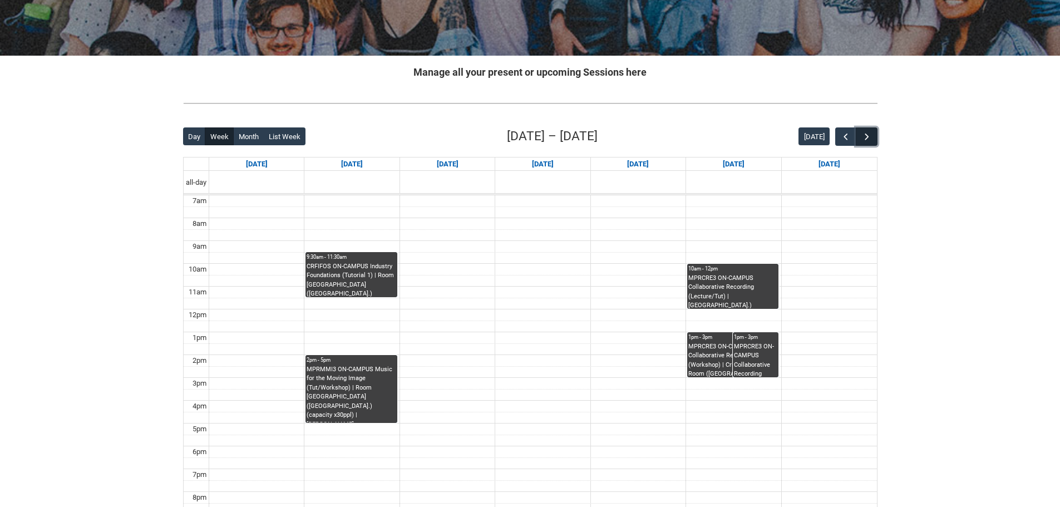
click at [864, 136] on span "button" at bounding box center [866, 136] width 11 height 11
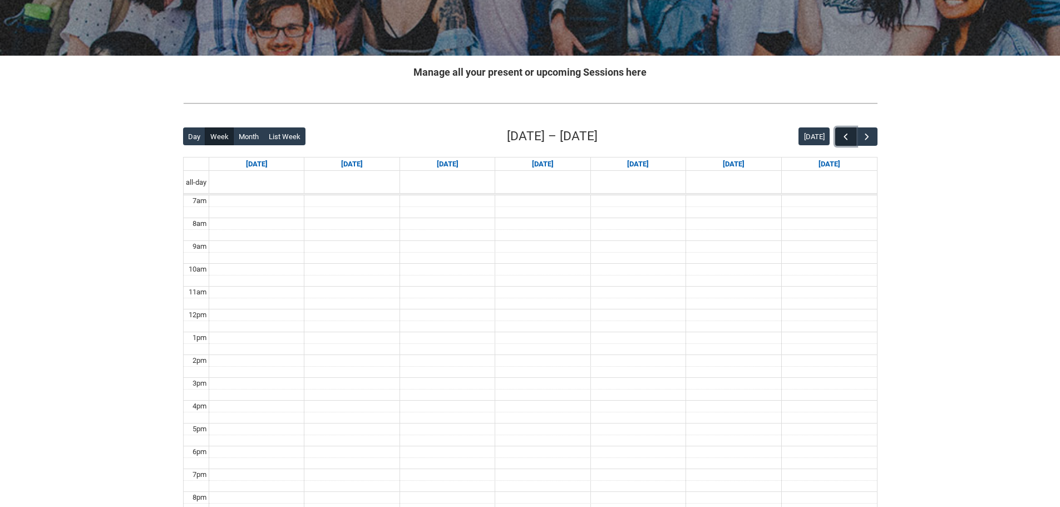
click at [846, 134] on span "button" at bounding box center [845, 136] width 11 height 11
